Goal: Task Accomplishment & Management: Complete application form

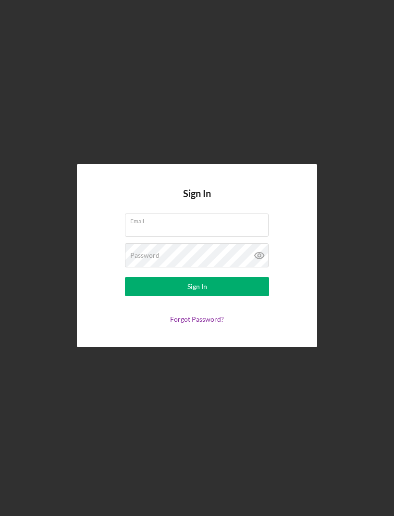
click at [226, 238] on div "Email" at bounding box center [197, 226] width 144 height 24
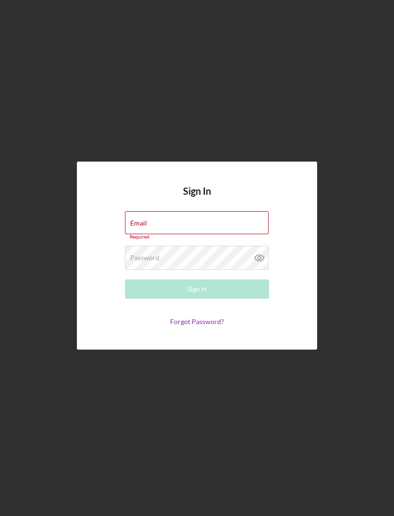
click at [202, 239] on div "Email Required" at bounding box center [197, 225] width 144 height 29
type input "[EMAIL_ADDRESS][DOMAIN_NAME]"
click at [197, 299] on button "Sign In" at bounding box center [197, 288] width 144 height 19
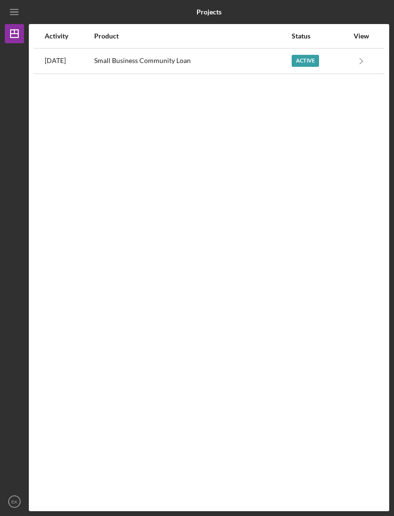
click at [351, 60] on icon "Icon/Navigate" at bounding box center [362, 61] width 22 height 22
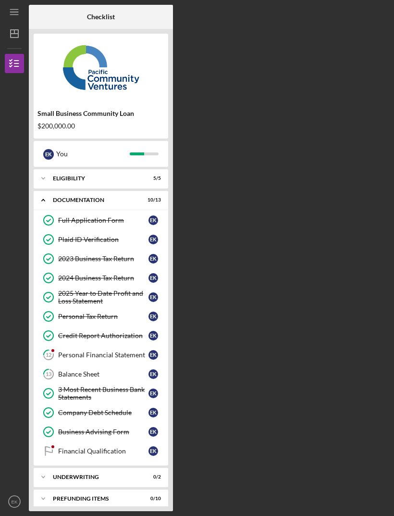
click at [122, 356] on div "Personal Financial Statement" at bounding box center [103, 355] width 90 height 8
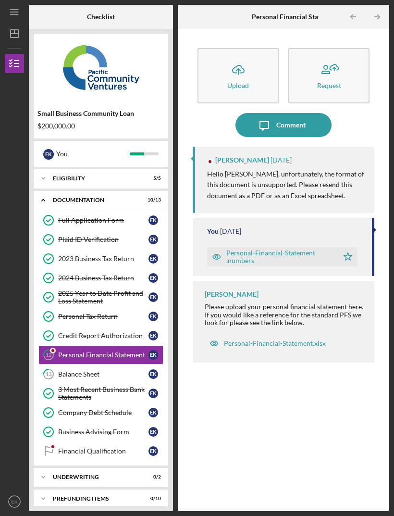
scroll to position [31, 0]
click at [133, 365] on link "13 Balance Sheet E K" at bounding box center [100, 374] width 125 height 19
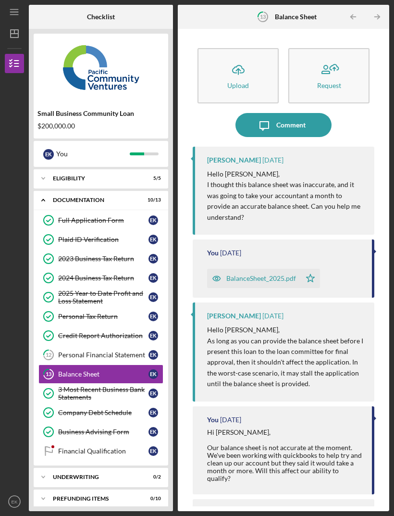
click at [130, 447] on div "Financial Qualification" at bounding box center [103, 451] width 90 height 8
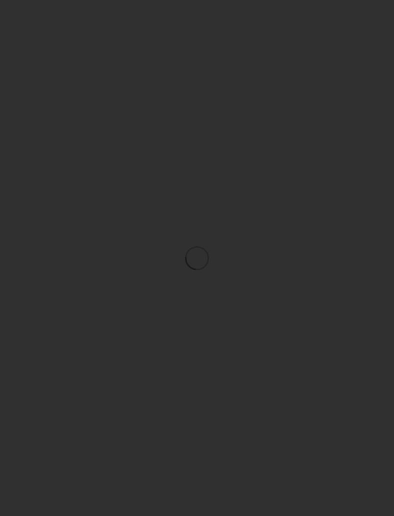
scroll to position [31, 0]
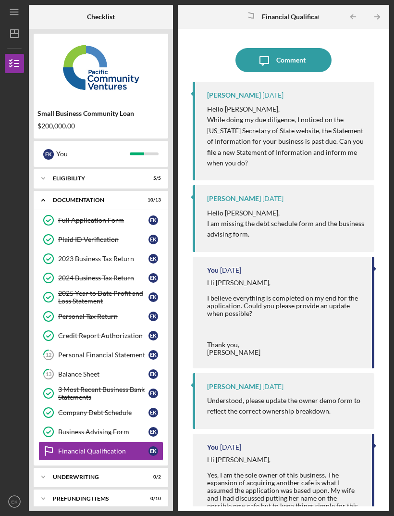
click at [304, 48] on div "Comment" at bounding box center [291, 60] width 29 height 24
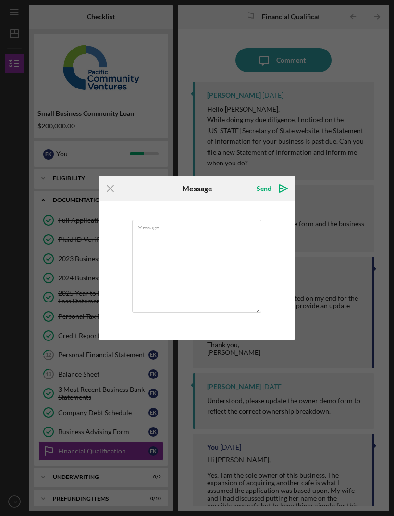
click at [199, 253] on textarea "Message" at bounding box center [196, 266] width 129 height 93
type textarea "Hi Alberto, I filed the SOI for our business. Please let me know if you need an…"
click at [278, 188] on icon "Icon/icon-invite-send" at bounding box center [284, 189] width 24 height 24
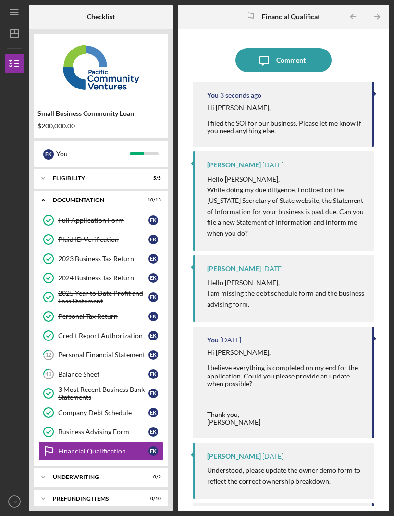
click at [61, 351] on div "Personal Financial Statement" at bounding box center [103, 355] width 90 height 8
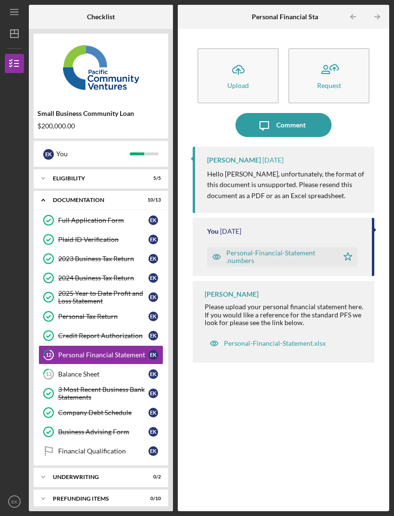
click at [261, 249] on div "Personal-Financial-Statement .numbers" at bounding box center [280, 256] width 107 height 15
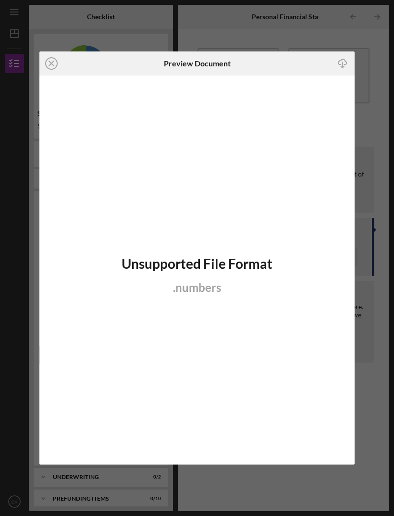
click at [50, 65] on line at bounding box center [51, 63] width 5 height 5
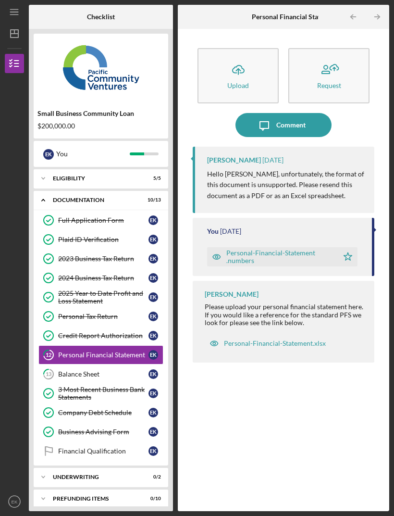
click at [282, 249] on div "Personal-Financial-Statement .numbers" at bounding box center [280, 256] width 107 height 15
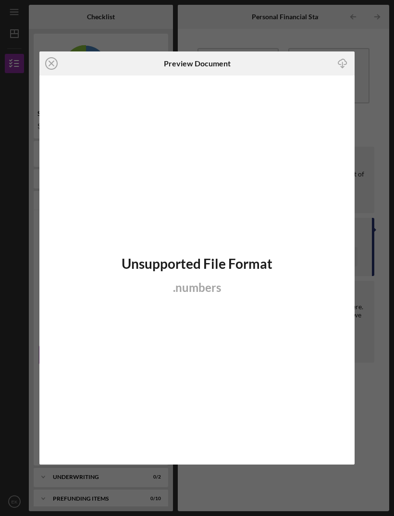
click at [51, 61] on icon "Icon/Close" at bounding box center [51, 63] width 24 height 24
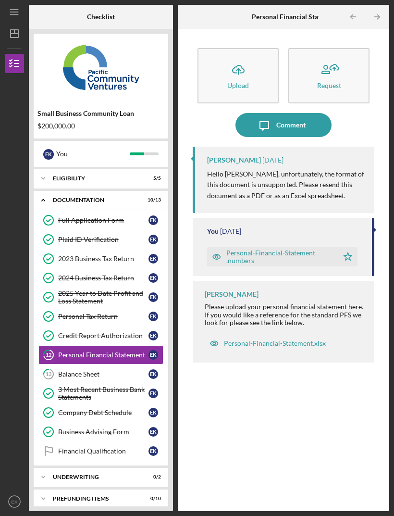
click at [76, 370] on div "Balance Sheet" at bounding box center [103, 374] width 90 height 8
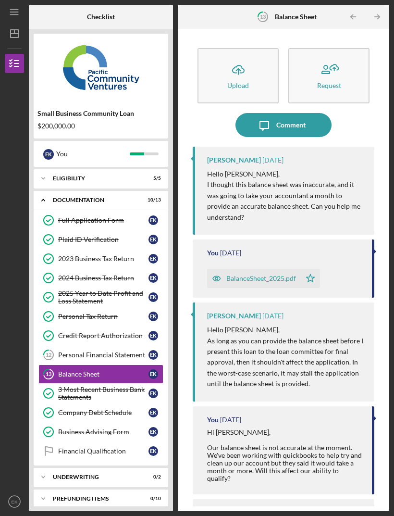
click at [296, 113] on div "Comment" at bounding box center [291, 125] width 29 height 24
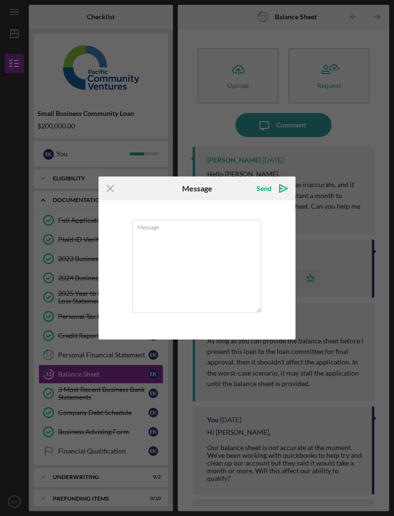
click at [217, 237] on textarea "Message" at bounding box center [196, 266] width 129 height 93
type textarea "Hi Alberto, This is the current balance sheet I have on file."
click at [274, 192] on icon "Icon/icon-invite-send" at bounding box center [284, 189] width 24 height 24
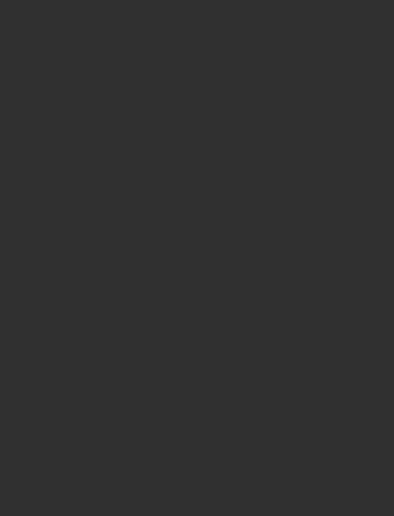
scroll to position [31, 0]
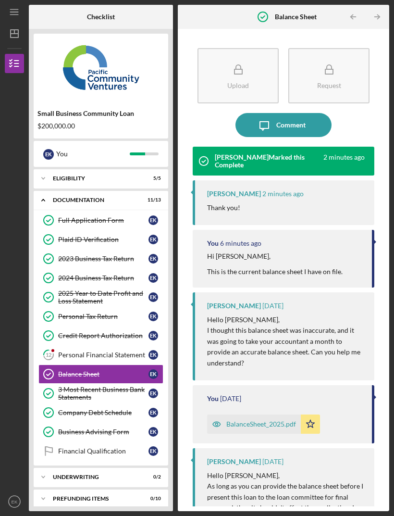
click at [76, 351] on div "Personal Financial Statement" at bounding box center [103, 355] width 90 height 8
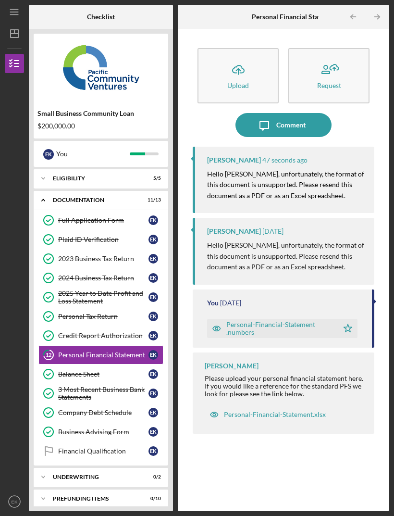
click at [248, 321] on div "Personal-Financial-Statement .numbers" at bounding box center [280, 328] width 107 height 15
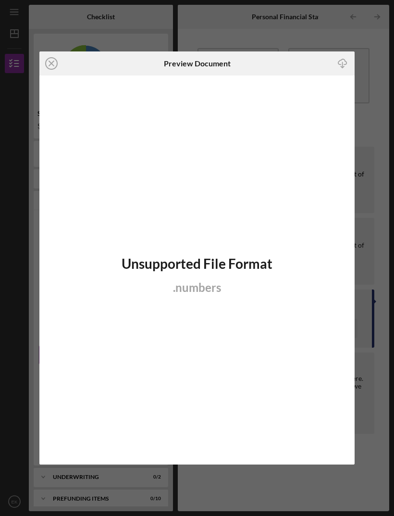
click at [339, 69] on icon "Icon/Download" at bounding box center [343, 64] width 22 height 22
click at [54, 62] on icon "Icon/Close" at bounding box center [51, 63] width 24 height 24
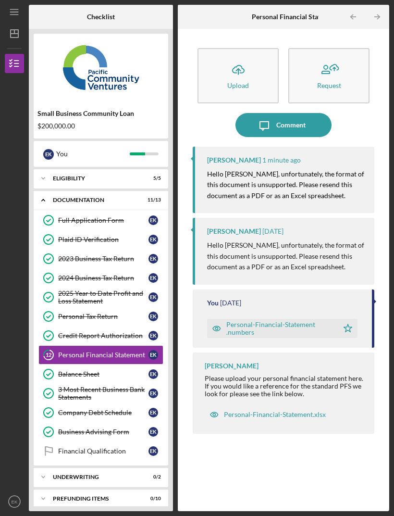
click at [241, 65] on icon "button" at bounding box center [239, 68] width 12 height 7
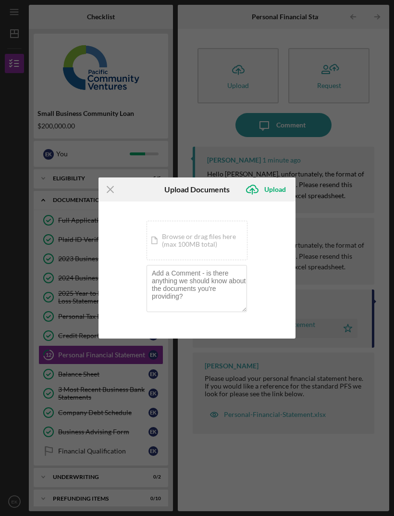
click at [220, 242] on div "Icon/Document Browse or drag files here (max 100MB total) Tap to choose files o…" at bounding box center [197, 240] width 101 height 39
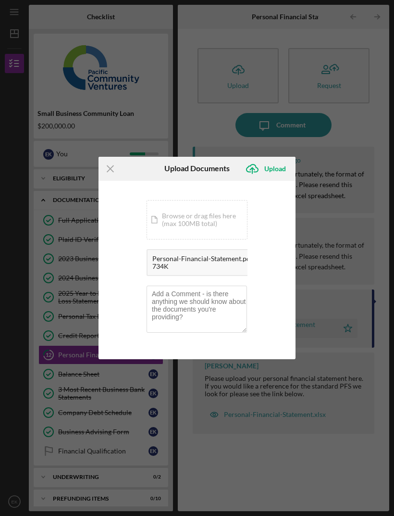
click at [278, 175] on div "Upload" at bounding box center [276, 168] width 22 height 19
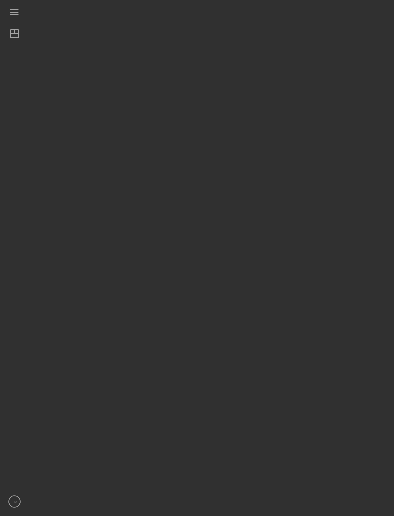
scroll to position [31, 0]
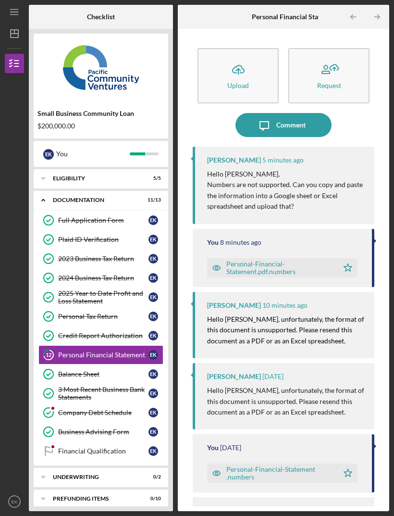
click at [118, 409] on div "Company Debt Schedule" at bounding box center [103, 413] width 90 height 8
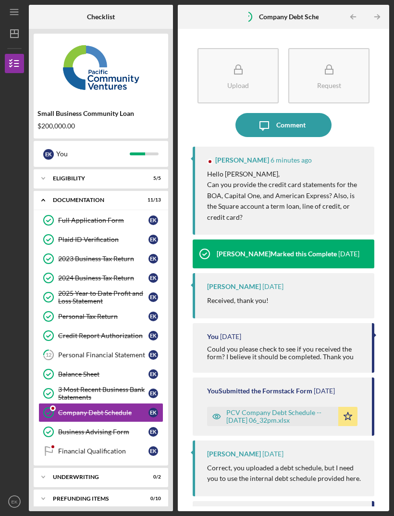
click at [121, 447] on div "Financial Qualification" at bounding box center [103, 451] width 90 height 8
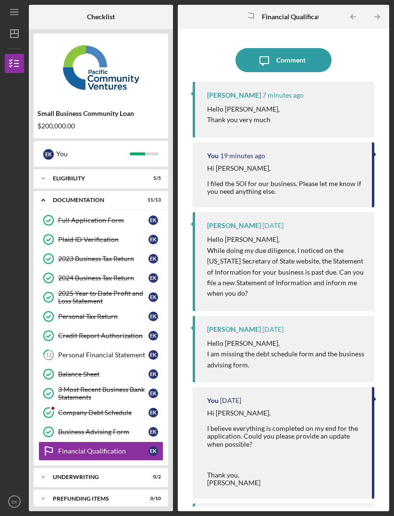
click at [120, 409] on div "Company Debt Schedule" at bounding box center [103, 413] width 90 height 8
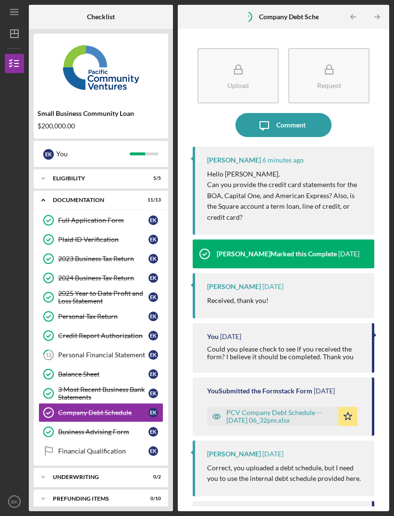
click at [212, 50] on button "Upload" at bounding box center [238, 75] width 81 height 55
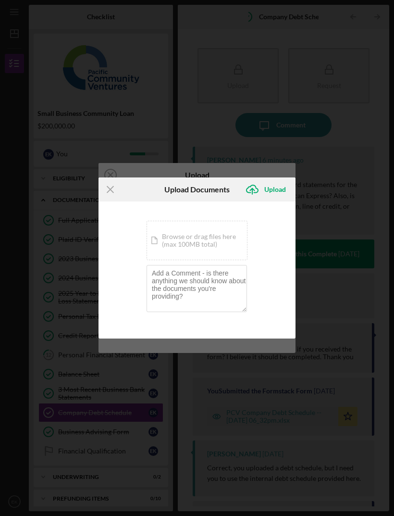
click at [161, 240] on div "Icon/Document Browse or drag files here (max 100MB total) Tap to choose files o…" at bounding box center [197, 240] width 101 height 39
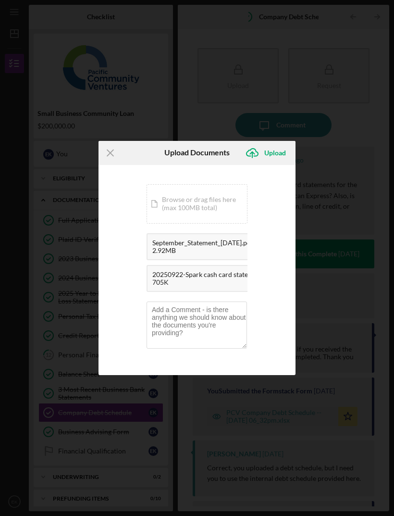
click at [278, 153] on div "Upload" at bounding box center [276, 152] width 22 height 19
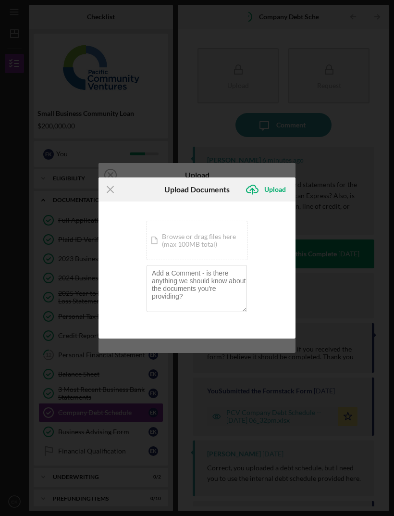
click at [213, 239] on div "Icon/Document Browse or drag files here (max 100MB total) Tap to choose files o…" at bounding box center [197, 240] width 101 height 39
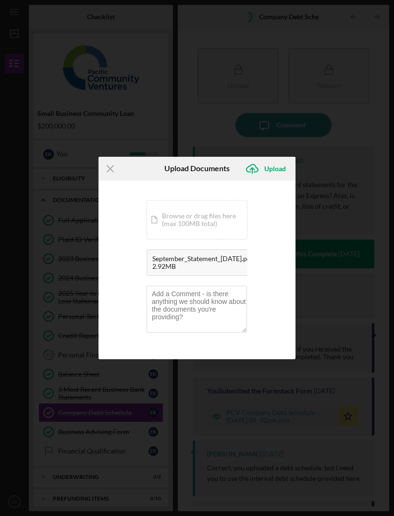
click at [280, 173] on div "Upload" at bounding box center [276, 168] width 22 height 19
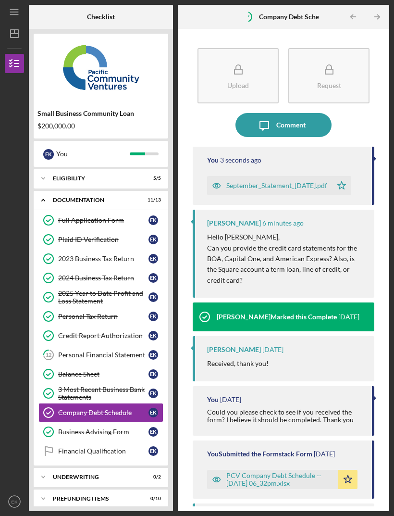
click at [235, 69] on rect "button" at bounding box center [239, 71] width 8 height 5
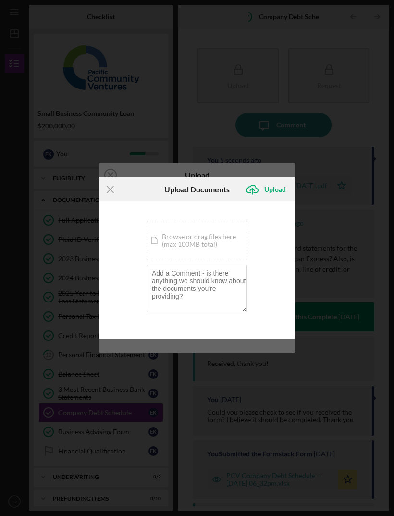
click at [207, 239] on div "Icon/Document Browse or drag files here (max 100MB total) Tap to choose files o…" at bounding box center [197, 240] width 101 height 39
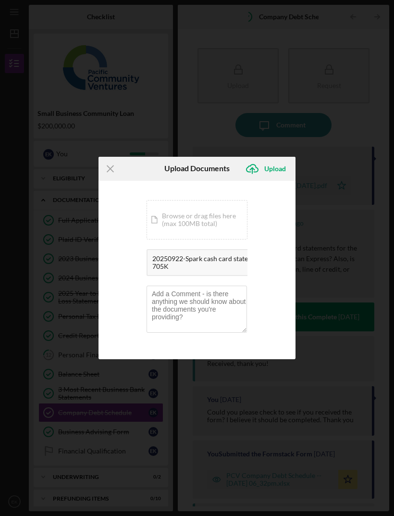
click at [280, 172] on div "Upload" at bounding box center [276, 168] width 22 height 19
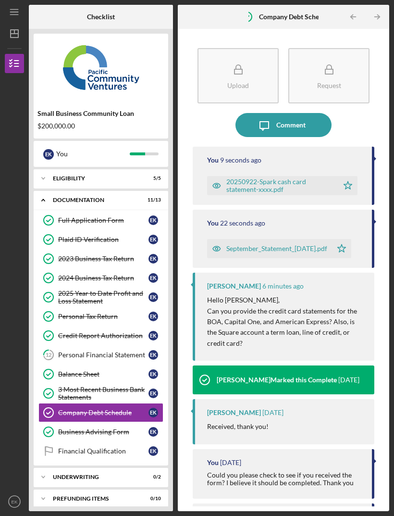
click at [309, 113] on button "Icon/Message Comment" at bounding box center [284, 125] width 96 height 24
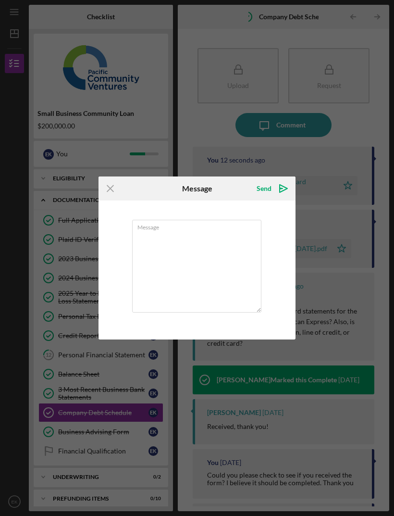
click at [144, 241] on textarea "Message" at bounding box center [196, 266] width 129 height 93
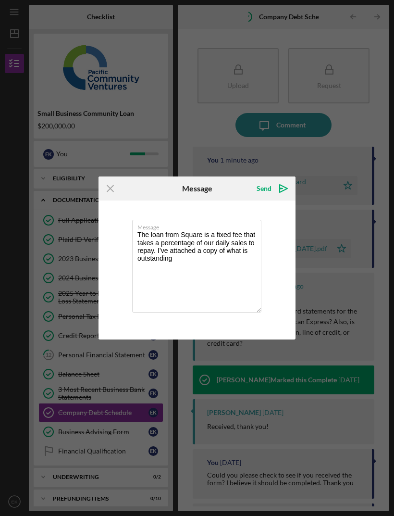
type textarea "The loan from Square is a fixed fee that takes a percentage of our daily sales …"
click at [270, 188] on div "Send" at bounding box center [264, 188] width 15 height 19
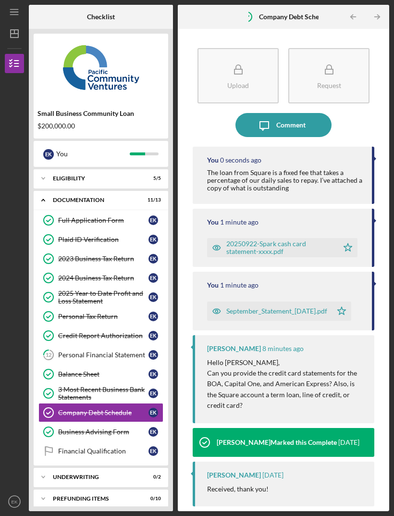
click at [243, 58] on icon "button" at bounding box center [239, 70] width 24 height 24
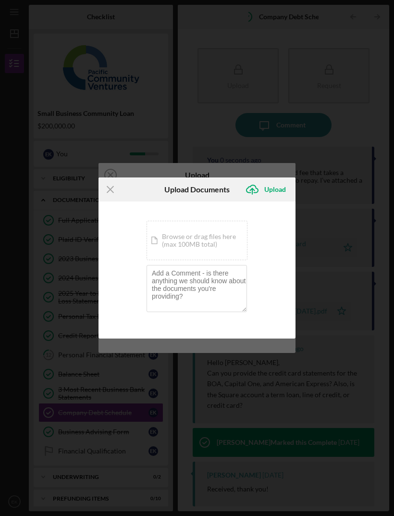
click at [208, 245] on div "Icon/Document Browse or drag files here (max 100MB total) Tap to choose files o…" at bounding box center [197, 240] width 101 height 39
click at [226, 235] on div "Icon/Document Browse or drag files here (max 100MB total) Tap to choose files o…" at bounding box center [197, 240] width 101 height 39
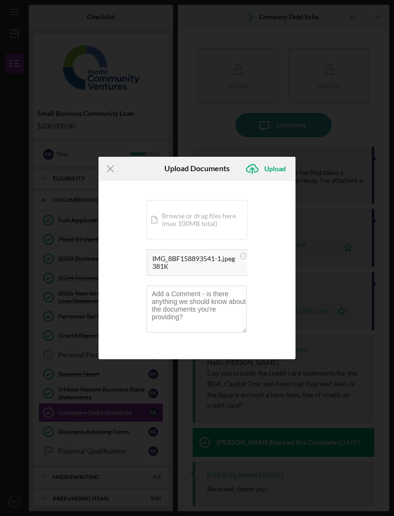
click at [280, 169] on div "Upload" at bounding box center [276, 168] width 22 height 19
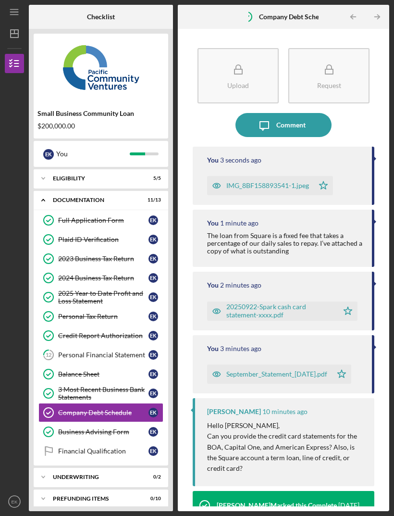
click at [257, 182] on div "IMG_8BF158893541-1.jpeg" at bounding box center [268, 186] width 83 height 8
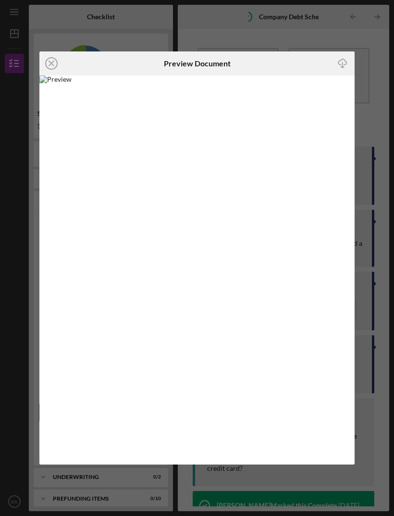
click at [58, 57] on icon "Icon/Close" at bounding box center [51, 63] width 24 height 24
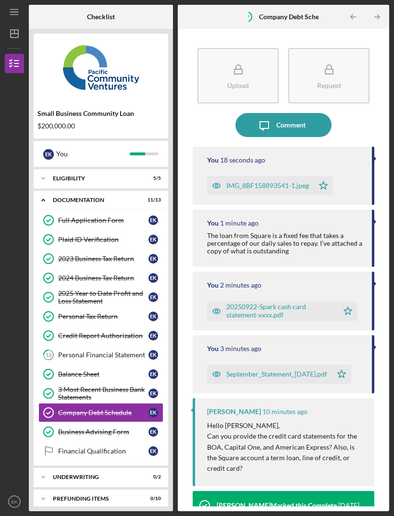
click at [115, 351] on div "Personal Financial Statement" at bounding box center [103, 355] width 90 height 8
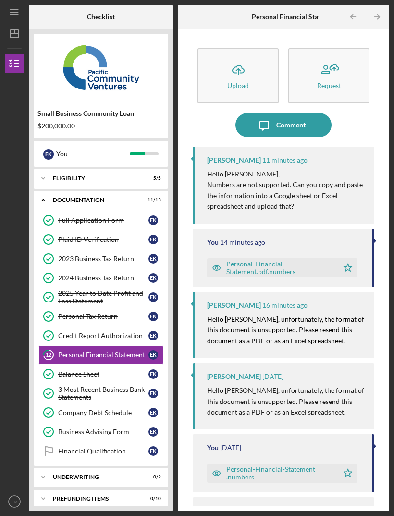
click at [243, 58] on icon "Icon/Upload" at bounding box center [239, 70] width 24 height 24
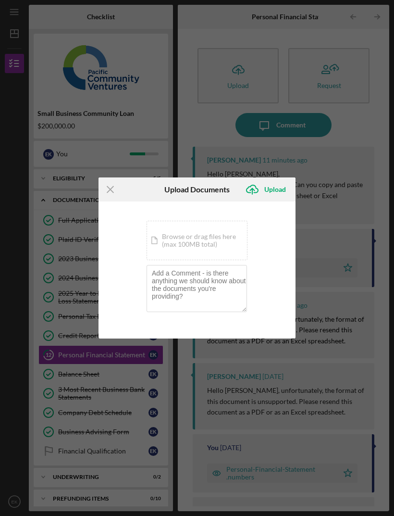
click at [215, 233] on div "Icon/Document Browse or drag files here (max 100MB total) Tap to choose files o…" at bounding box center [197, 240] width 101 height 39
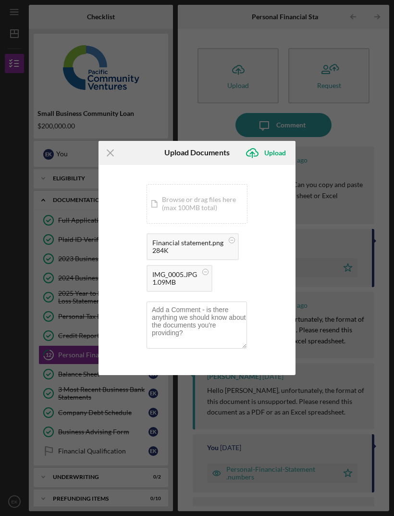
click at [204, 270] on circle at bounding box center [206, 272] width 6 height 6
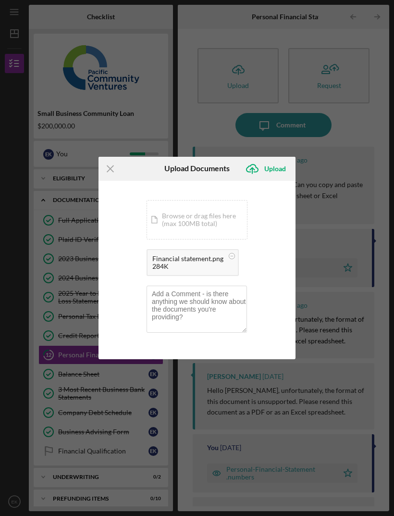
click at [280, 168] on div "Upload" at bounding box center [276, 168] width 22 height 19
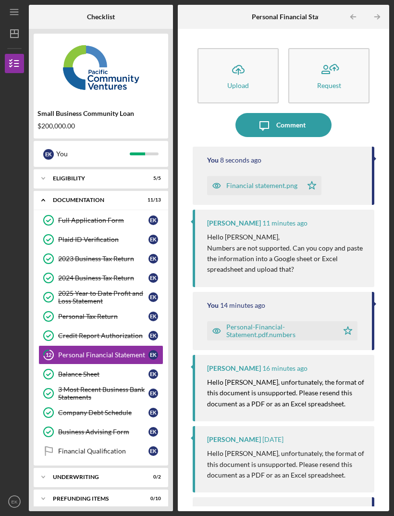
click at [101, 468] on div "Icon/Expander Underwriting 0 / 2" at bounding box center [101, 477] width 135 height 19
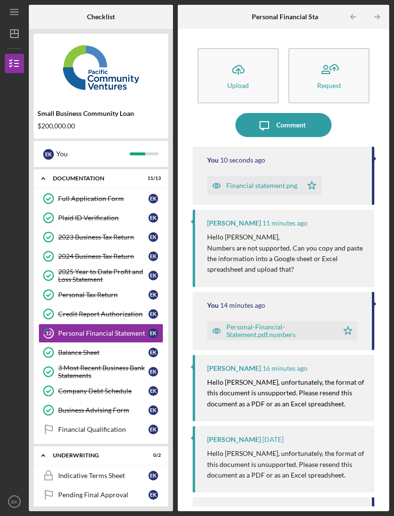
scroll to position [20, 0]
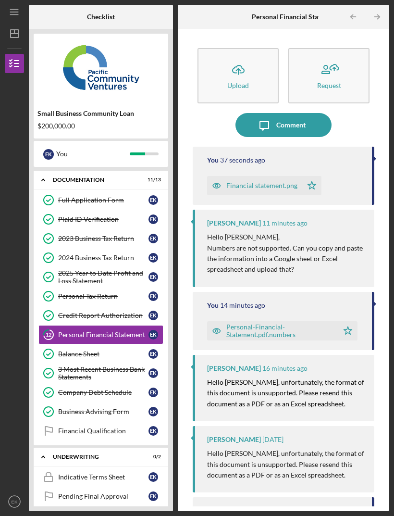
click at [107, 254] on div "2024 Business Tax Return" at bounding box center [103, 258] width 90 height 8
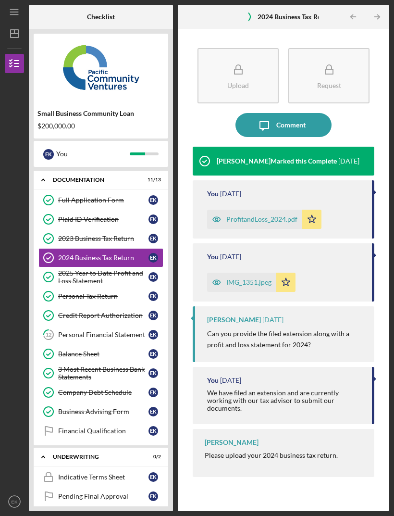
scroll to position [16, 0]
